Goal: Task Accomplishment & Management: Manage account settings

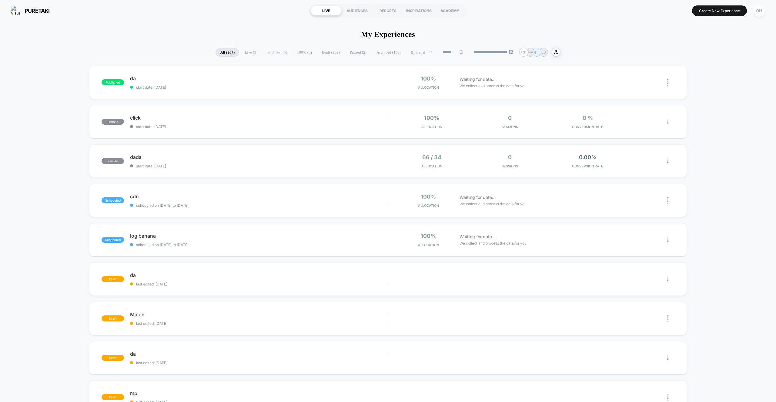
click at [757, 15] on div "OH" at bounding box center [759, 11] width 12 height 12
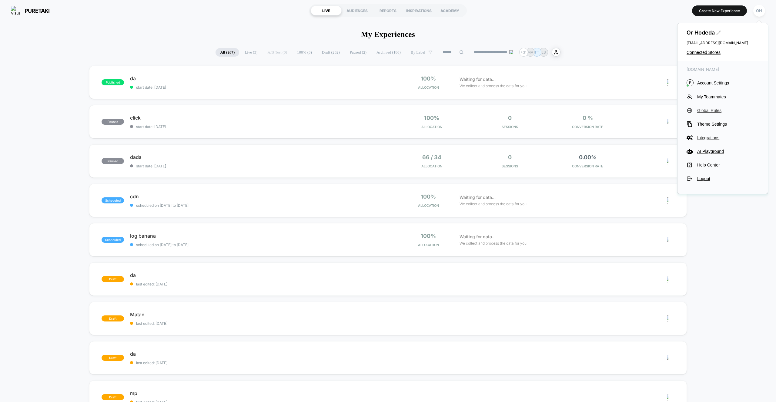
click at [715, 111] on span "Global Rules" at bounding box center [728, 110] width 62 height 5
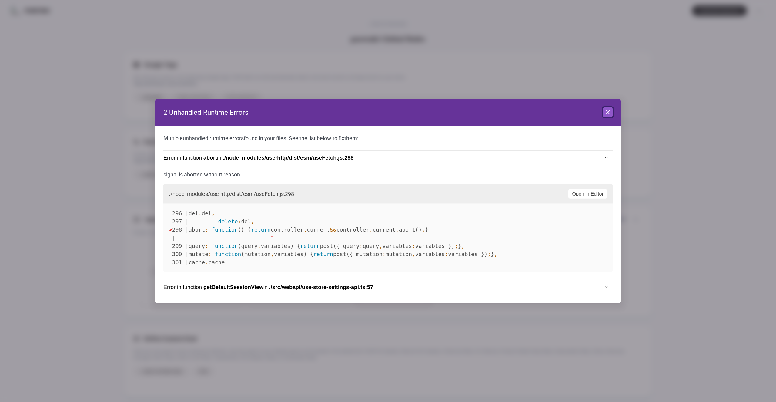
click at [610, 114] on icon at bounding box center [607, 112] width 7 height 7
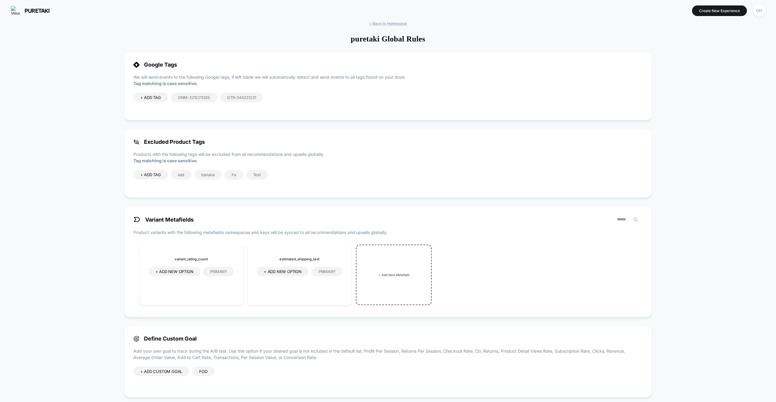
click at [400, 10] on section at bounding box center [387, 10] width 249 height 15
